Goal: Task Accomplishment & Management: Manage account settings

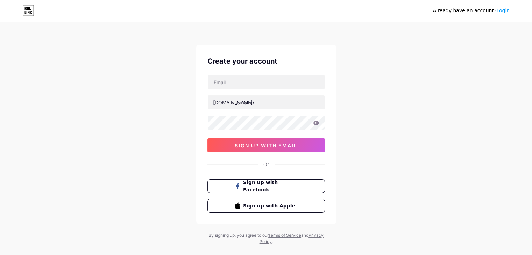
click at [501, 12] on link "Login" at bounding box center [502, 11] width 13 height 6
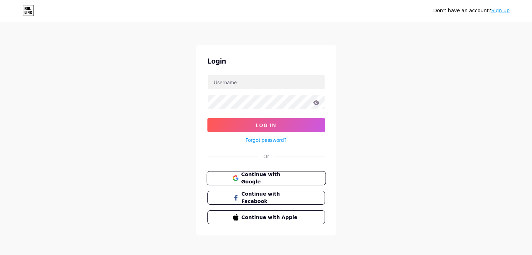
click at [261, 177] on span "Continue with Google" at bounding box center [270, 178] width 58 height 15
click at [283, 180] on span "Continue with Google" at bounding box center [270, 178] width 58 height 15
click at [267, 126] on span "Log In" at bounding box center [266, 125] width 21 height 6
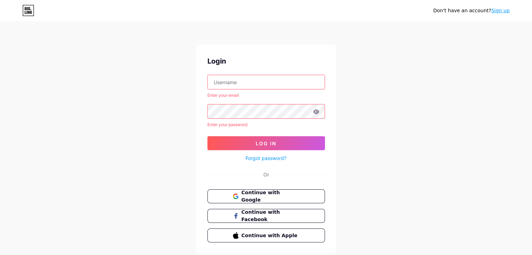
click at [266, 158] on link "Forgot password?" at bounding box center [265, 158] width 41 height 7
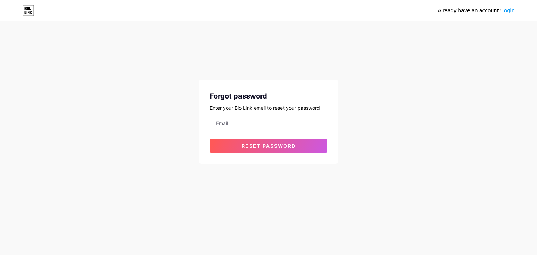
click at [268, 127] on input "email" at bounding box center [268, 123] width 117 height 14
type input "[PERSON_NAME][EMAIL_ADDRESS][DOMAIN_NAME]"
click at [282, 155] on div "Forgot password Enter your Bio Link email to reset your password [PERSON_NAME][…" at bounding box center [269, 122] width 140 height 84
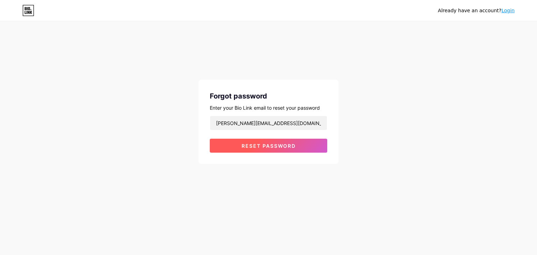
click at [282, 147] on span "Reset password" at bounding box center [269, 146] width 54 height 6
